Goal: Task Accomplishment & Management: Use online tool/utility

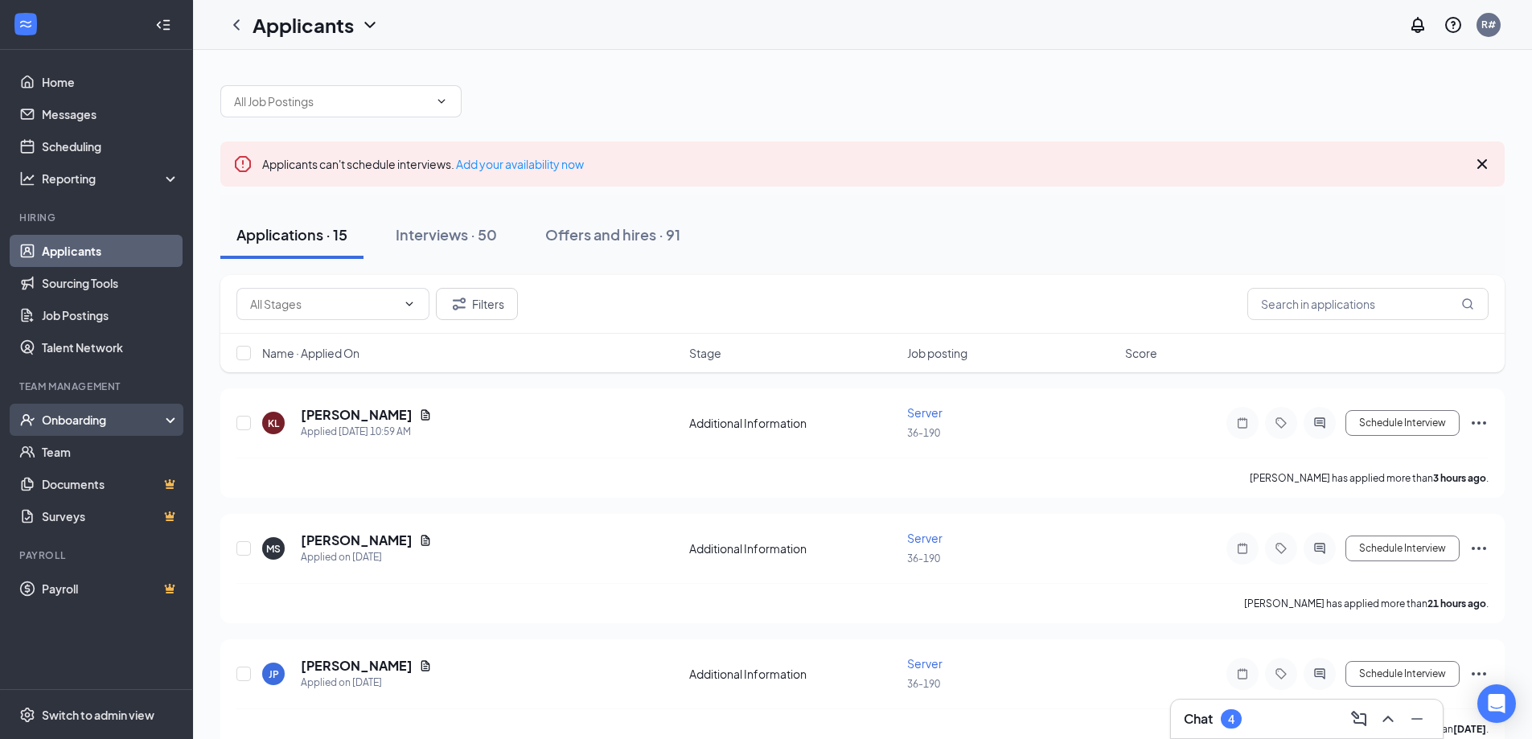
click at [110, 409] on div "Onboarding" at bounding box center [96, 420] width 193 height 32
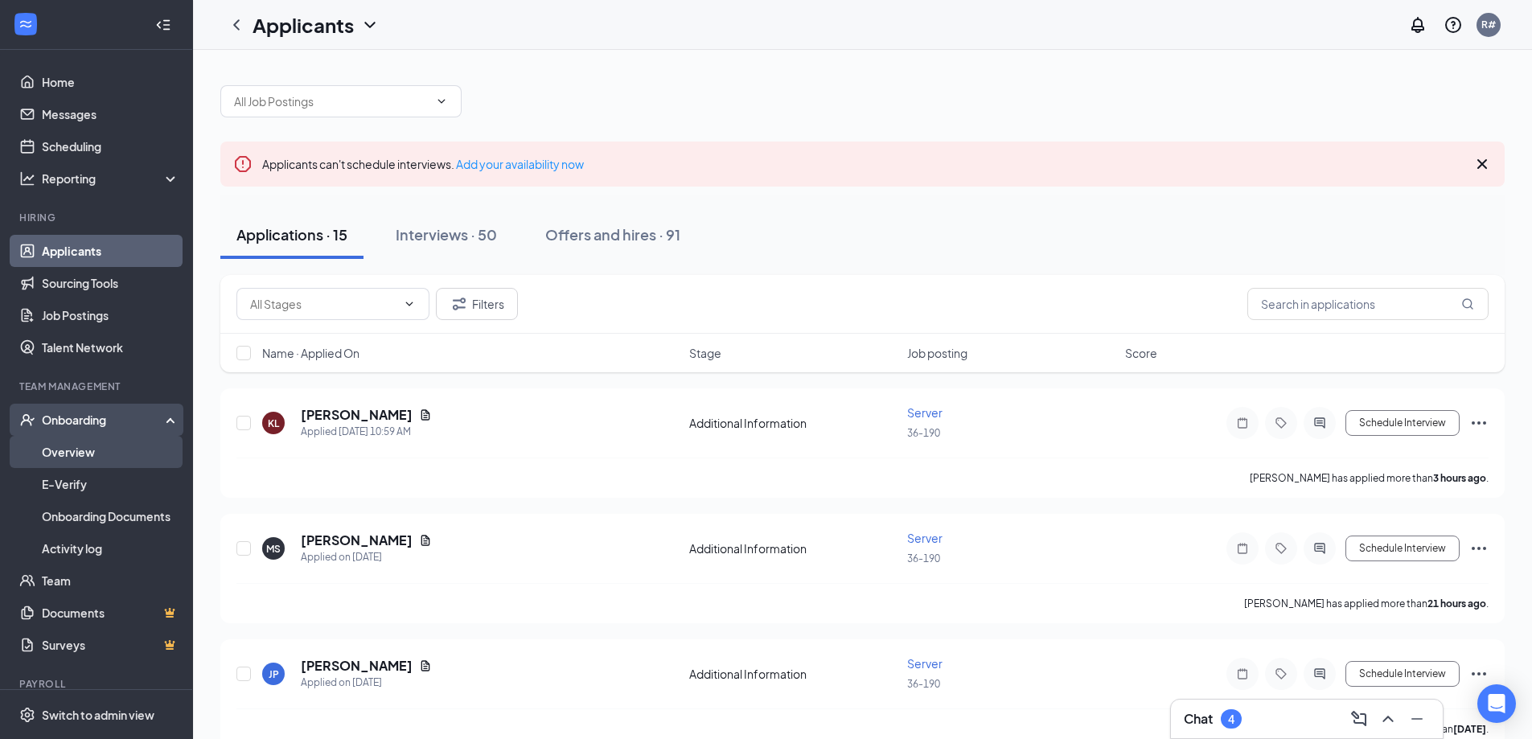
click at [99, 441] on link "Overview" at bounding box center [110, 452] width 137 height 32
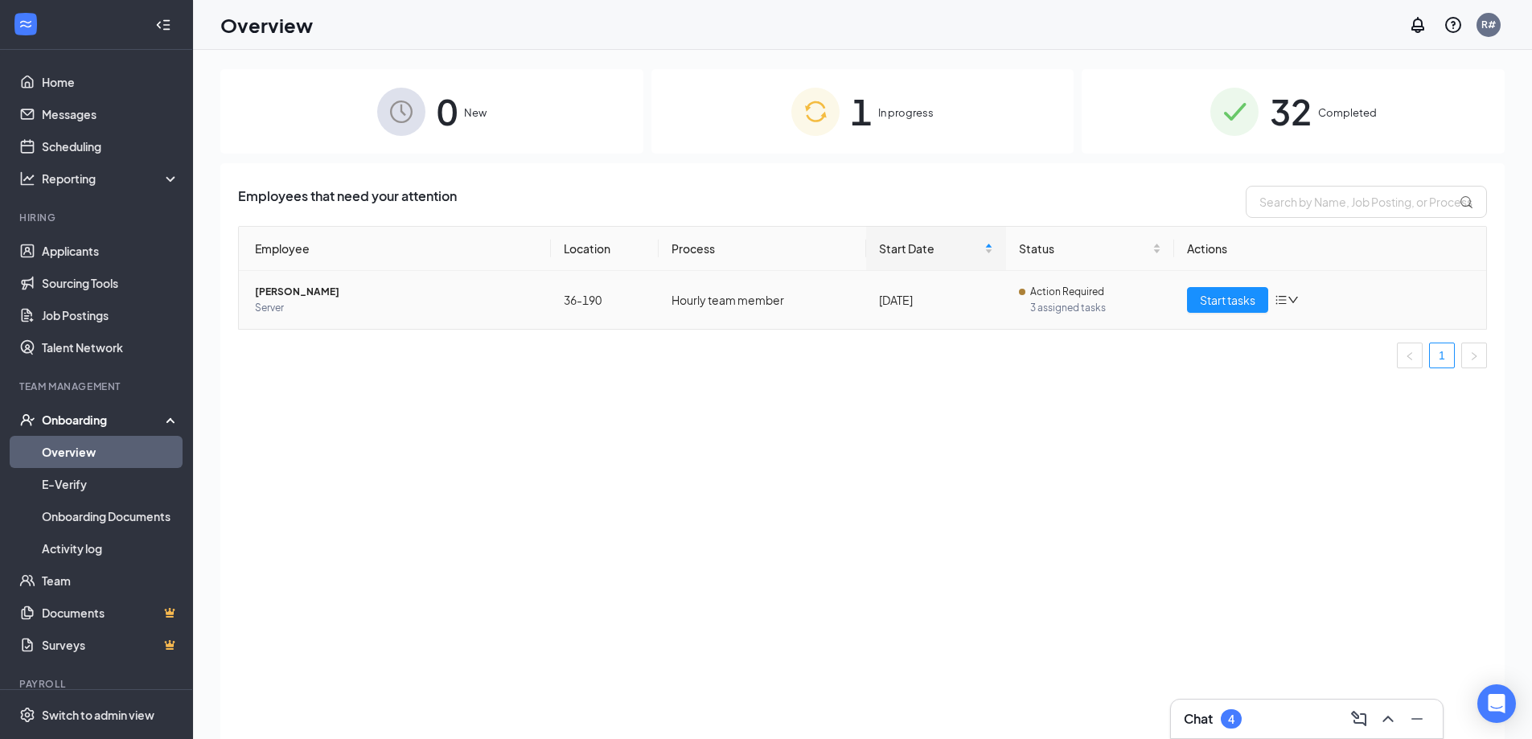
click at [1212, 286] on td "Start tasks" at bounding box center [1330, 300] width 312 height 58
click at [1213, 301] on span "Start tasks" at bounding box center [1227, 300] width 55 height 18
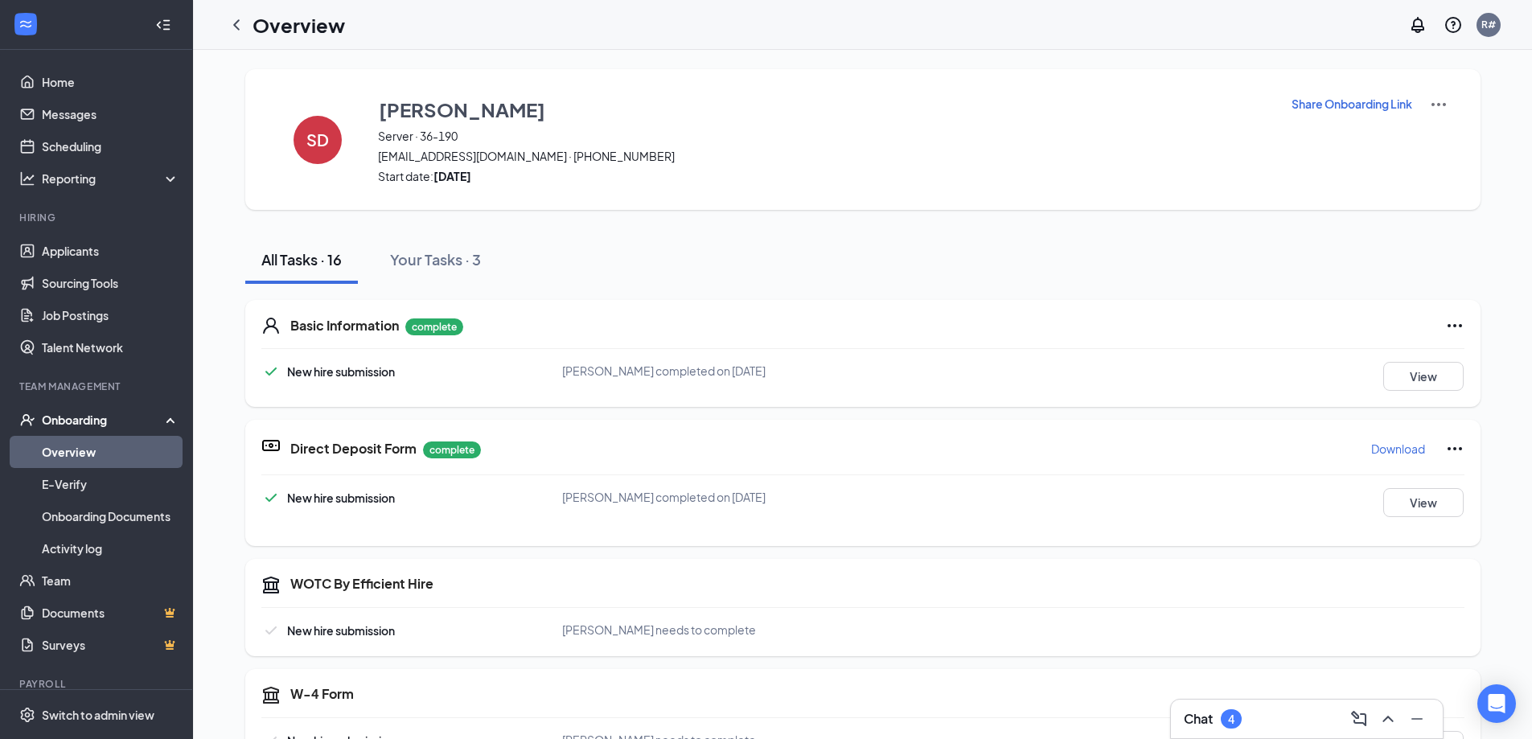
click at [1385, 108] on p "Share Onboarding Link" at bounding box center [1351, 104] width 121 height 16
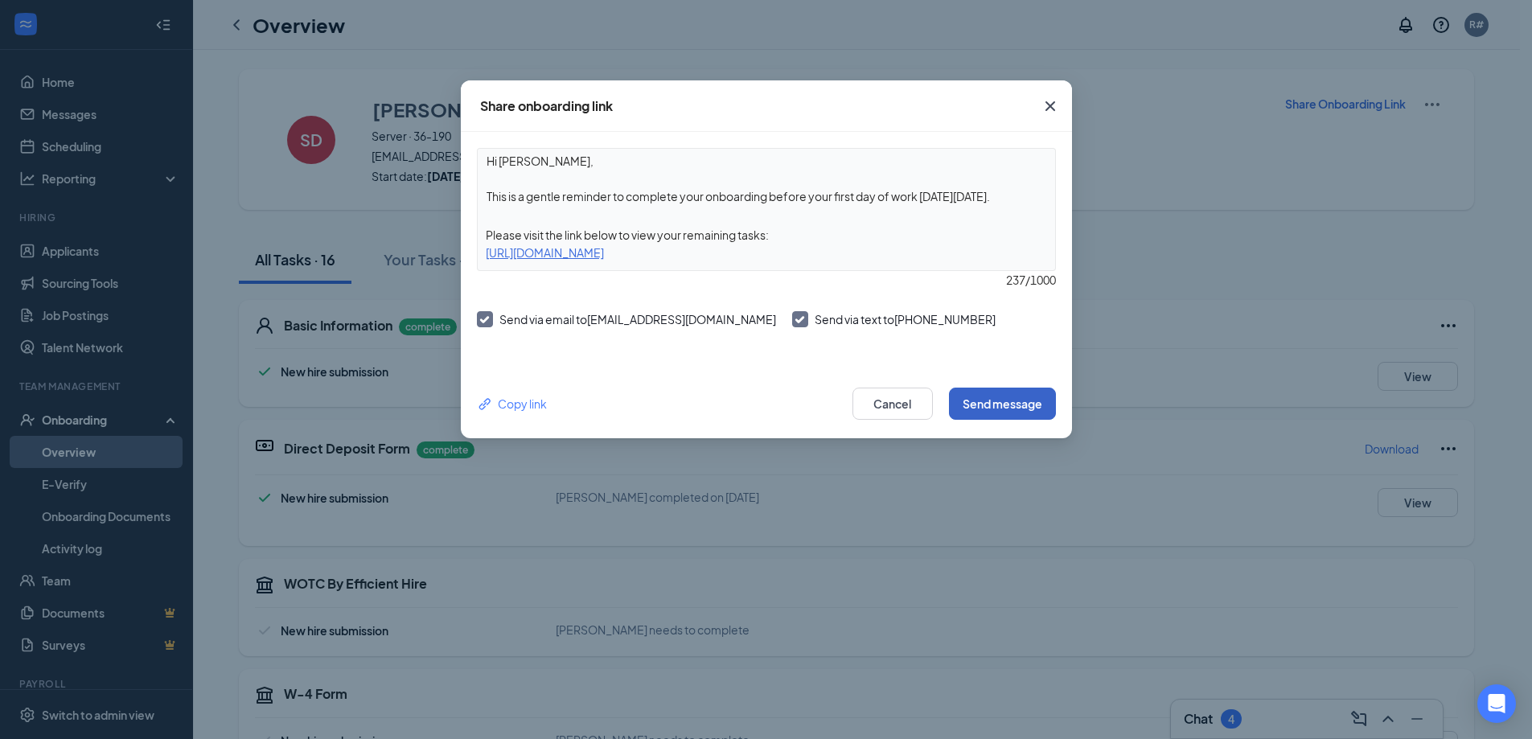
click at [1004, 405] on button "Send message" at bounding box center [1002, 404] width 107 height 32
